Goal: Task Accomplishment & Management: Manage account settings

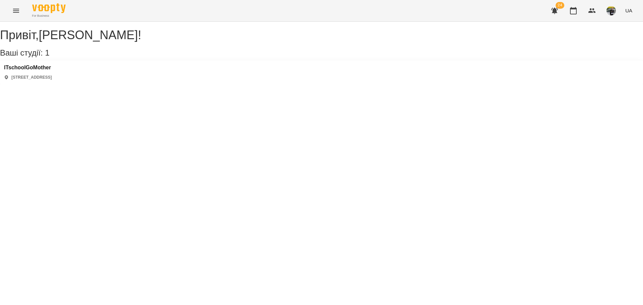
drag, startPoint x: 572, startPoint y: 6, endPoint x: 576, endPoint y: 0, distance: 7.5
click at [572, 5] on button "button" at bounding box center [573, 11] width 16 height 16
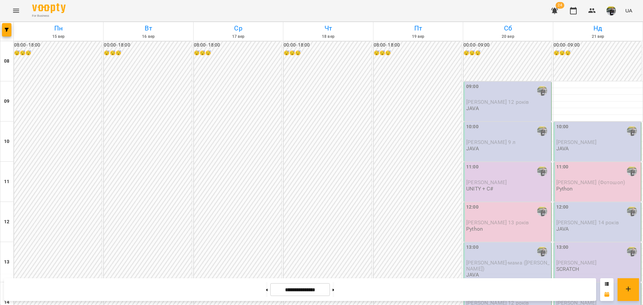
scroll to position [67, 0]
click at [555, 7] on icon "button" at bounding box center [554, 11] width 8 height 8
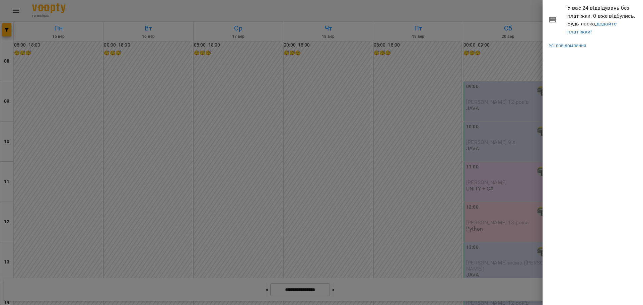
drag, startPoint x: 436, startPoint y: 8, endPoint x: 442, endPoint y: 11, distance: 6.5
click at [436, 9] on div at bounding box center [321, 152] width 643 height 305
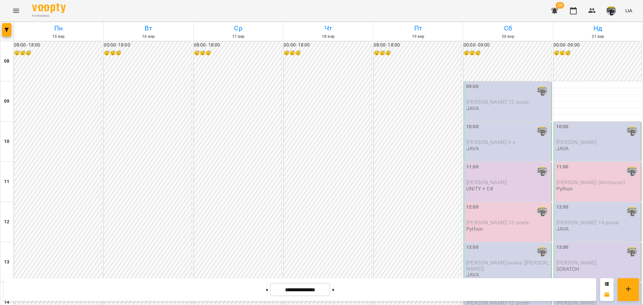
scroll to position [335, 0]
click at [334, 294] on button at bounding box center [333, 289] width 2 height 15
click at [334, 289] on icon at bounding box center [333, 290] width 2 height 3
click at [266, 284] on button at bounding box center [267, 289] width 2 height 15
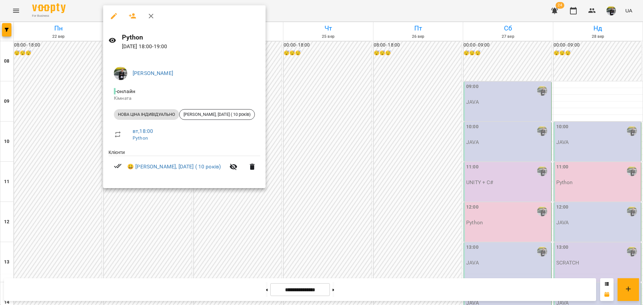
click at [164, 249] on div at bounding box center [321, 152] width 643 height 305
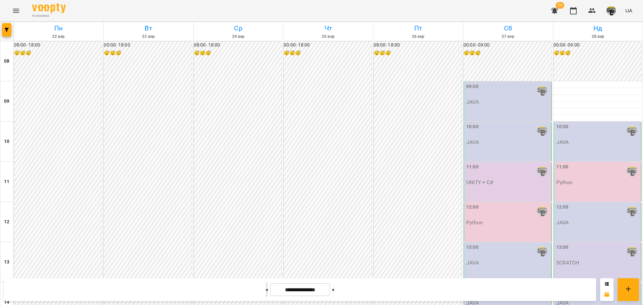
click at [266, 289] on button at bounding box center [267, 289] width 2 height 15
type input "**********"
